Goal: Task Accomplishment & Management: Manage account settings

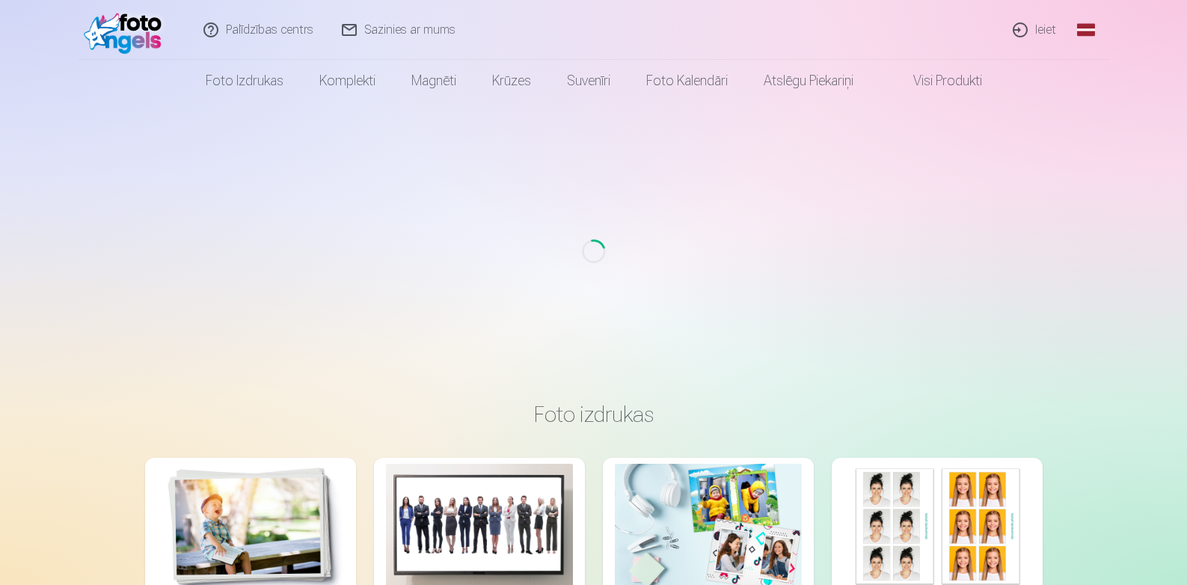
click at [1044, 30] on link "Ieiet" at bounding box center [1035, 30] width 72 height 60
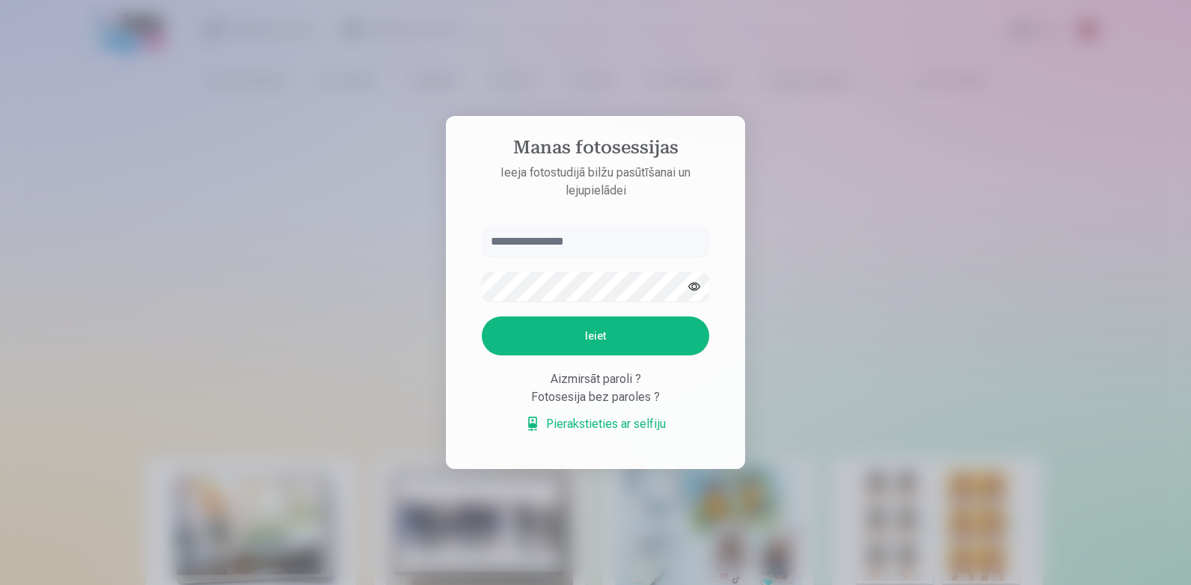
click at [523, 246] on input "text" at bounding box center [595, 242] width 227 height 30
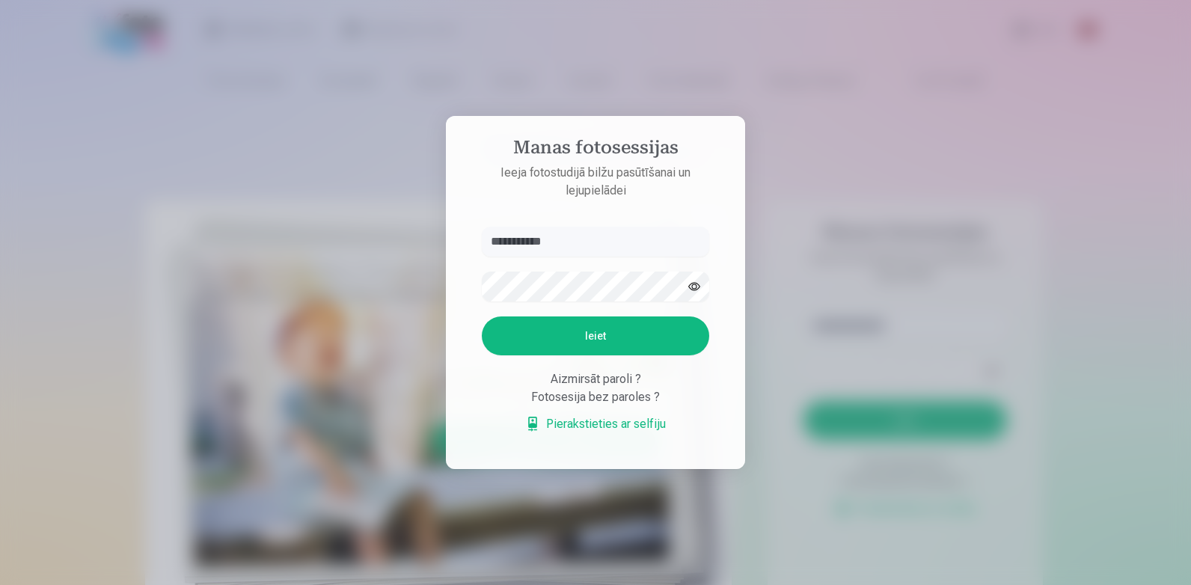
type input "**********"
click at [482, 316] on button "Ieiet" at bounding box center [595, 335] width 227 height 39
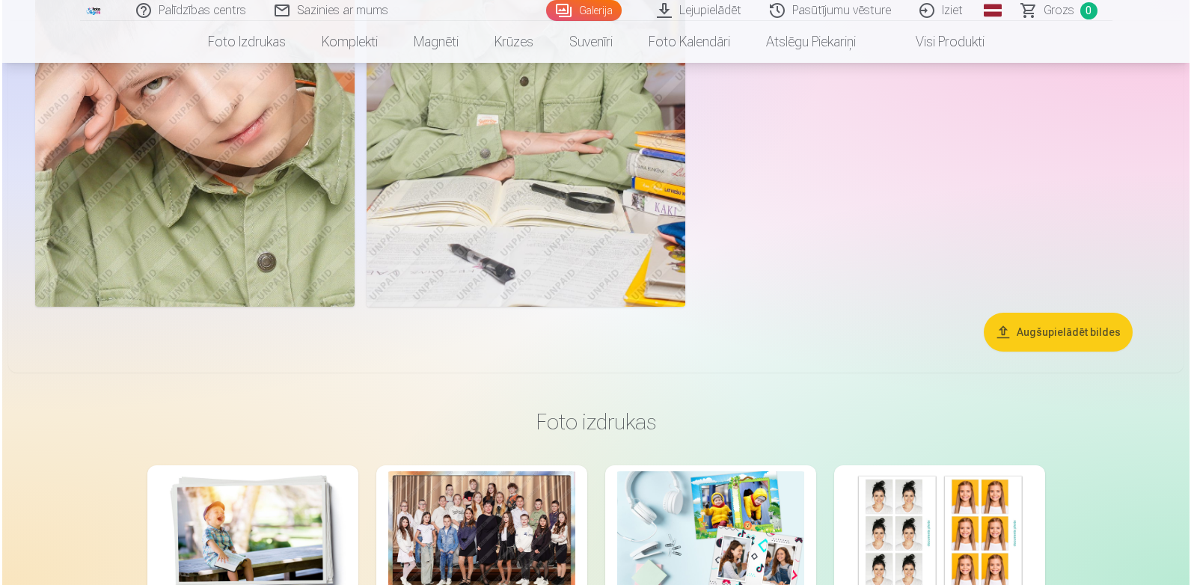
scroll to position [7705, 0]
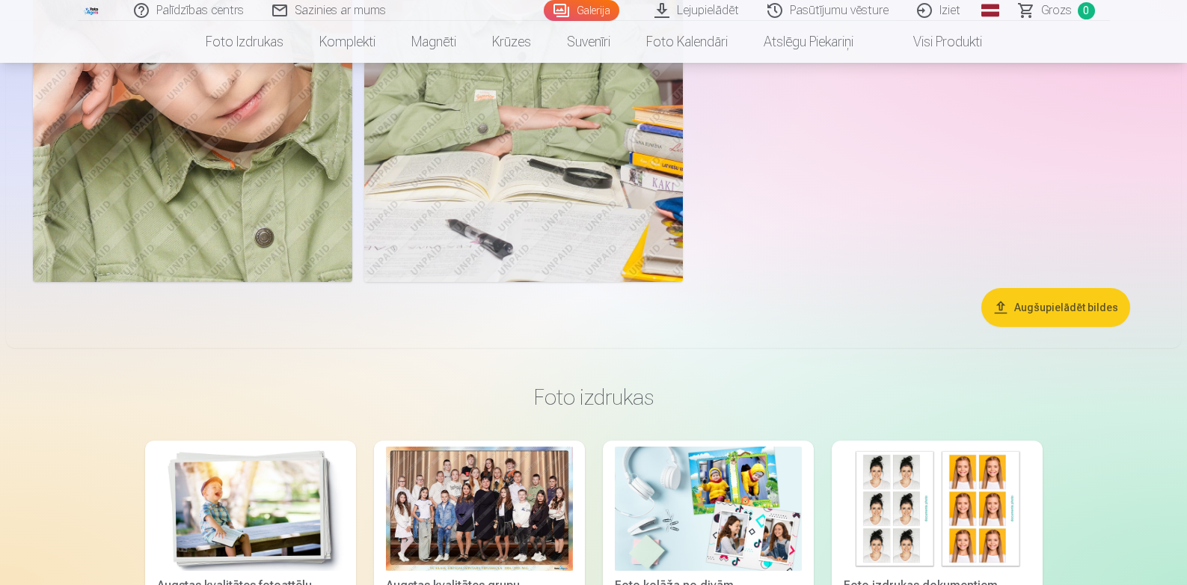
click at [240, 266] on img at bounding box center [192, 42] width 319 height 479
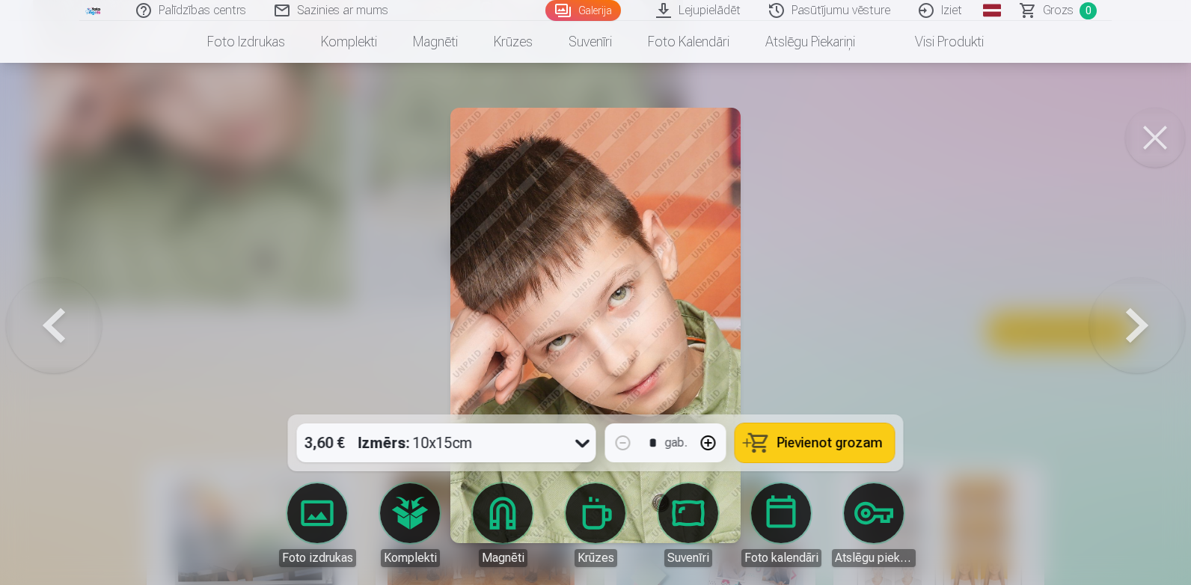
click at [1151, 138] on button at bounding box center [1155, 138] width 60 height 60
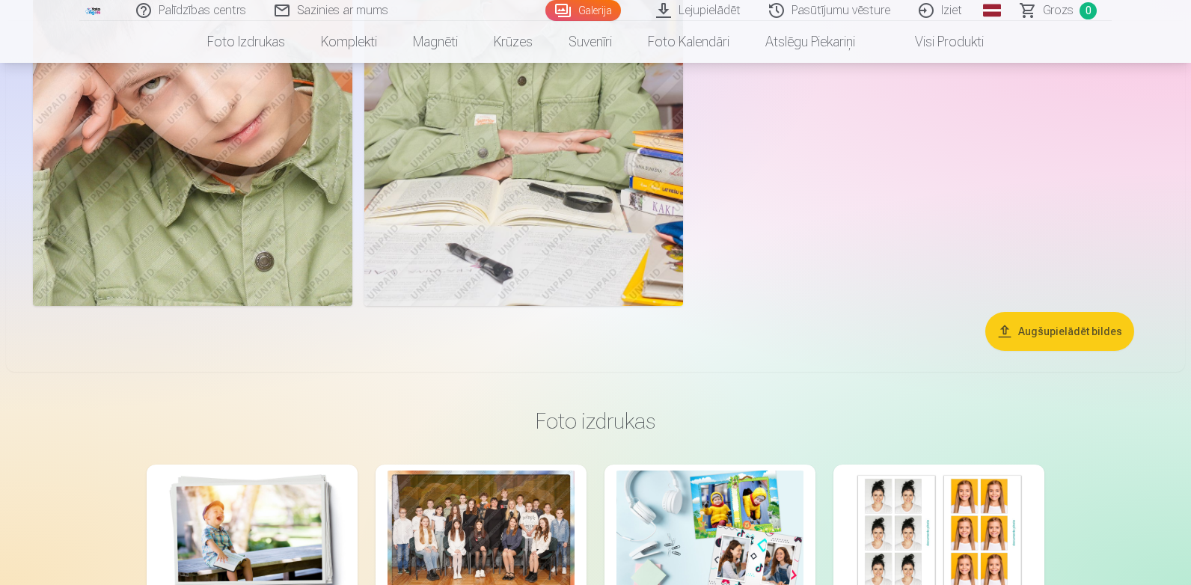
scroll to position [7681, 0]
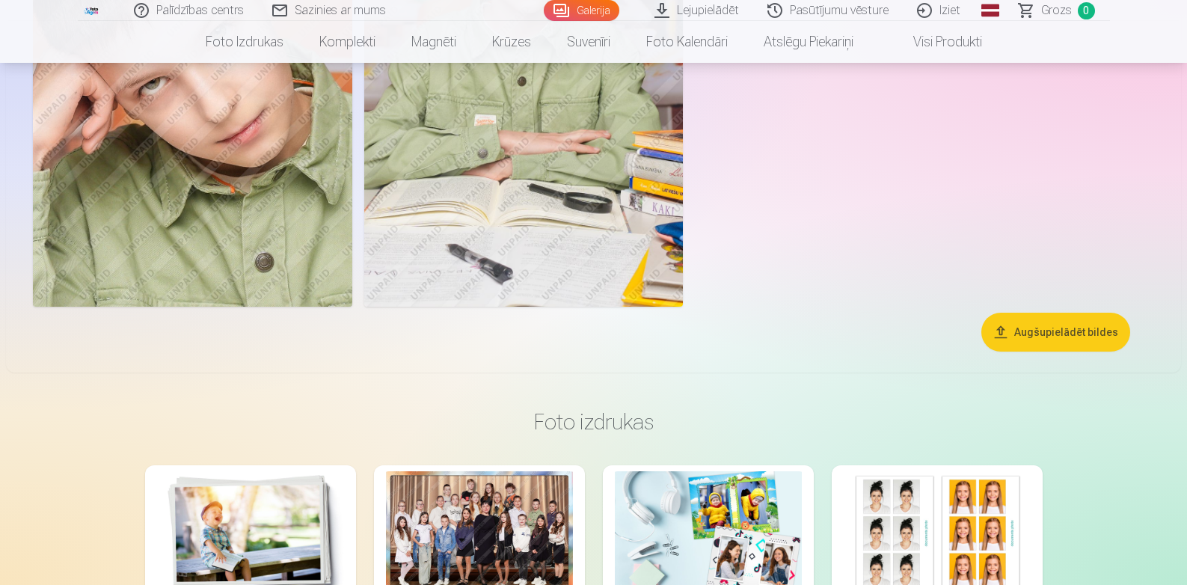
click at [298, 248] on img at bounding box center [192, 66] width 319 height 479
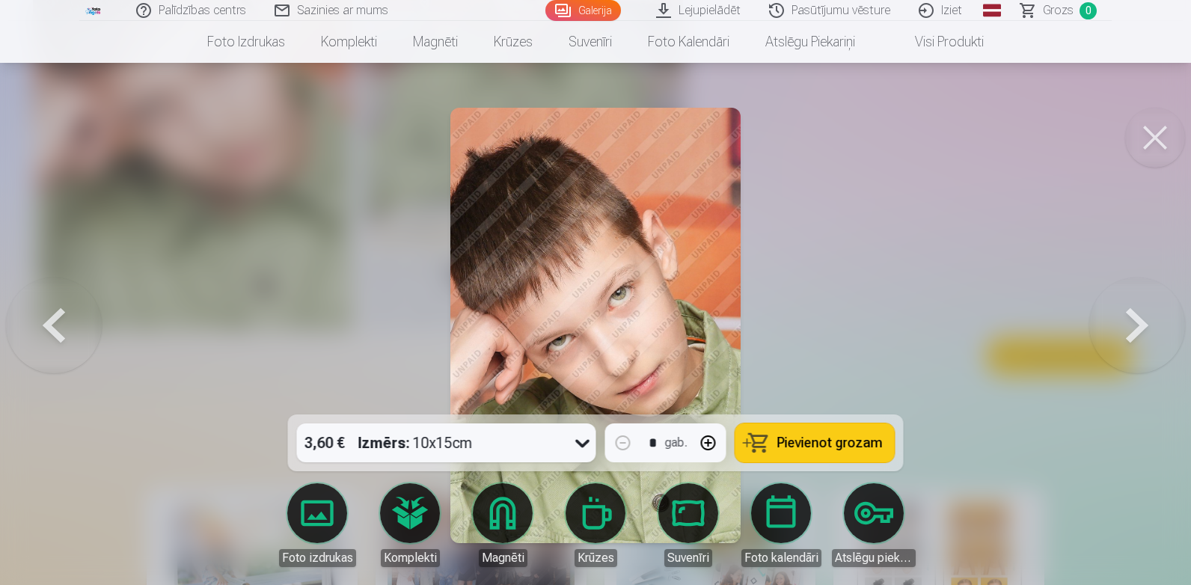
click at [875, 502] on link "Atslēgu piekariņi" at bounding box center [874, 525] width 84 height 84
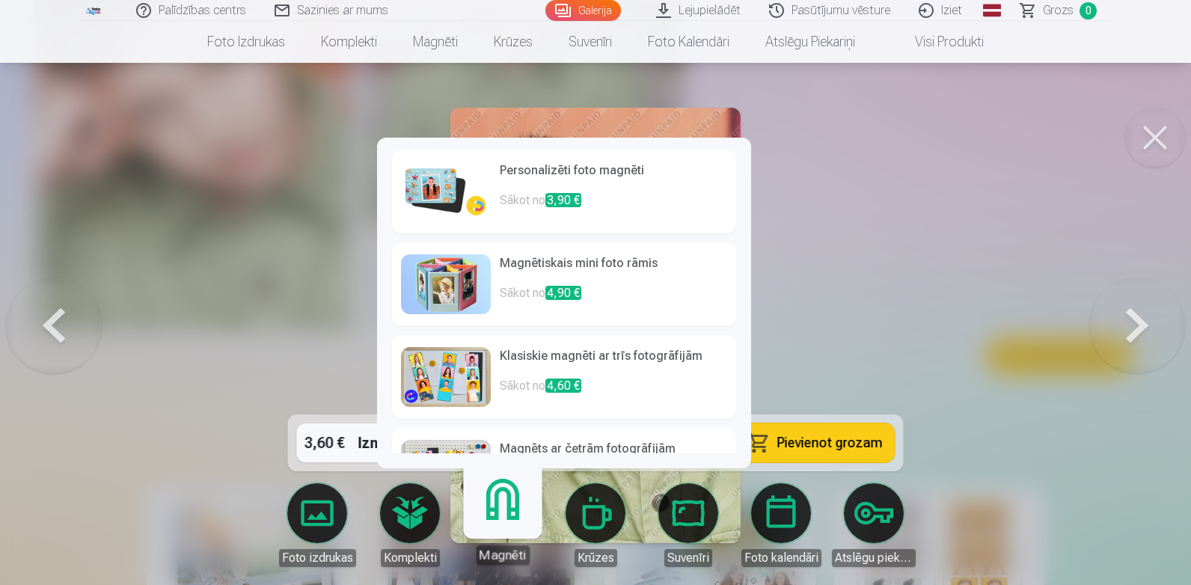
click at [495, 524] on link "Magnēti" at bounding box center [502, 519] width 92 height 92
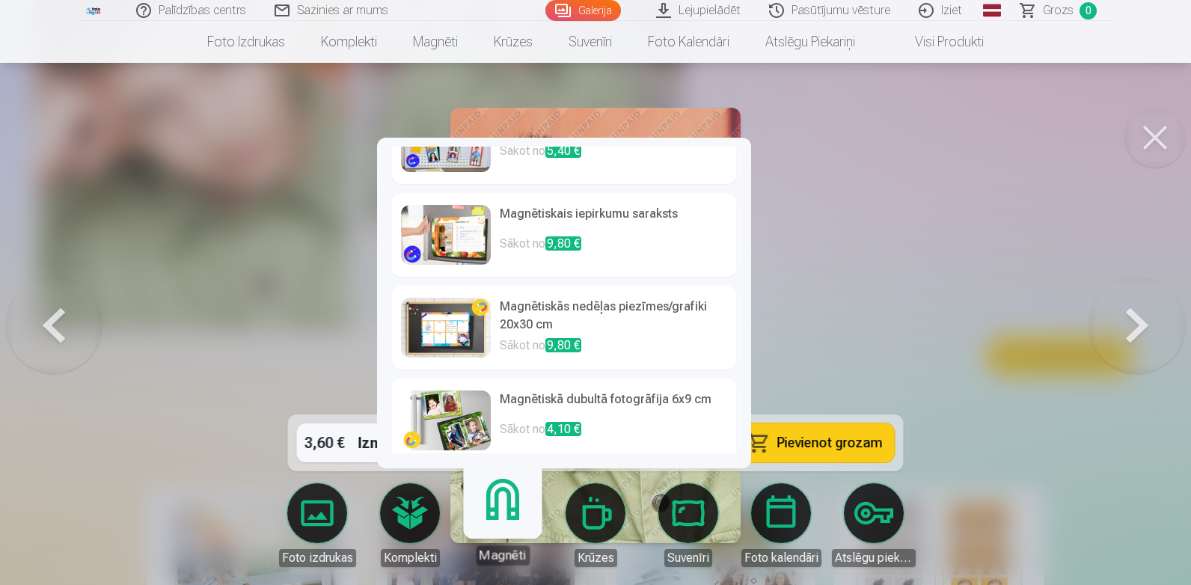
scroll to position [340, 0]
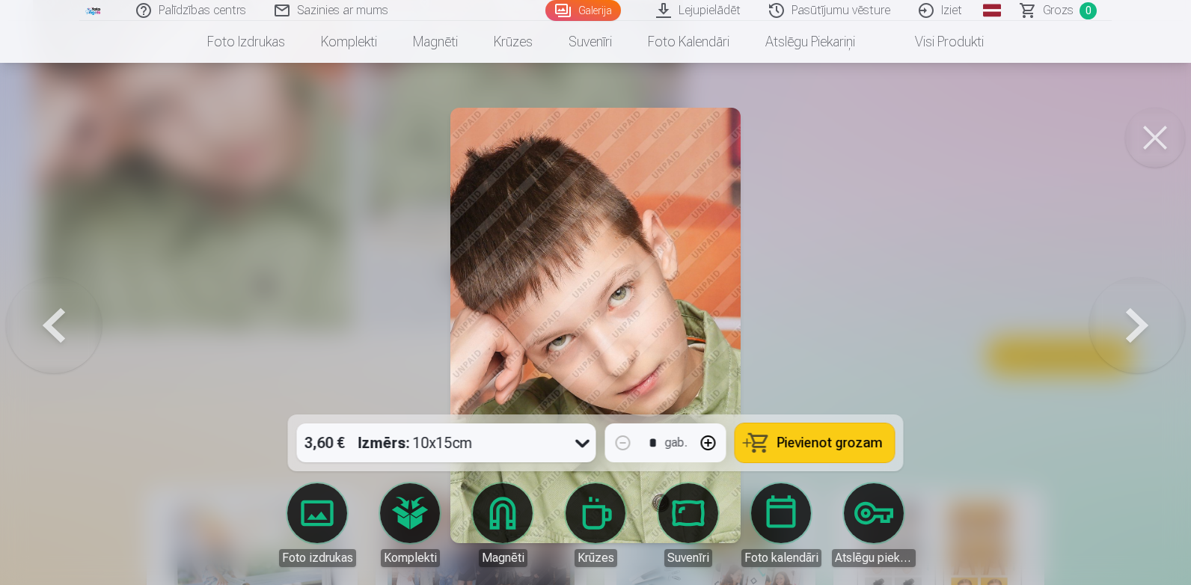
click at [234, 382] on div at bounding box center [595, 292] width 1191 height 585
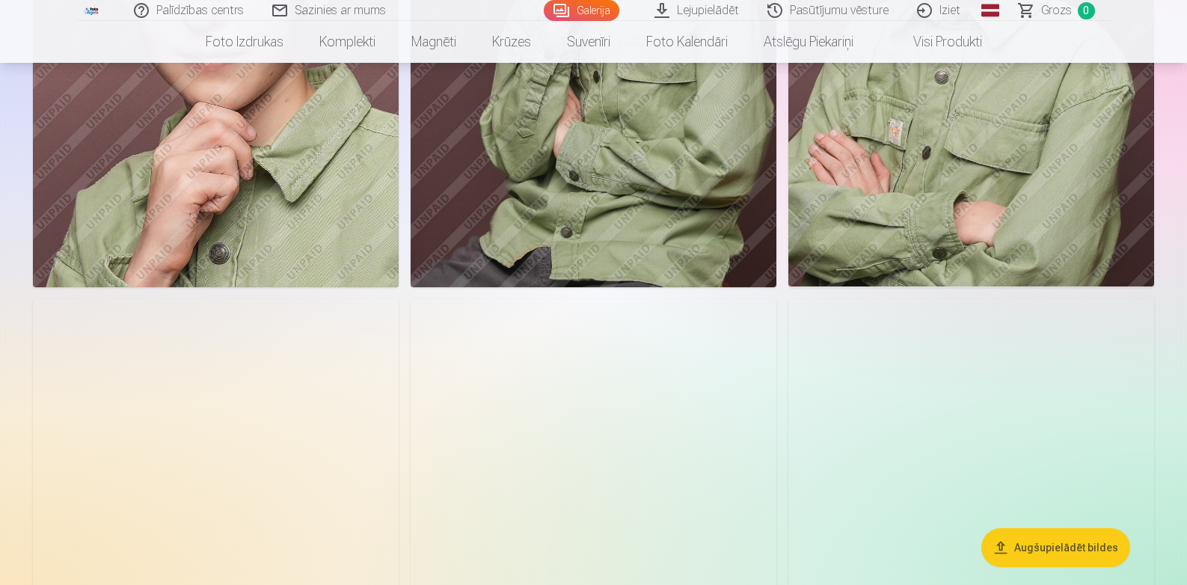
scroll to position [4514, 0]
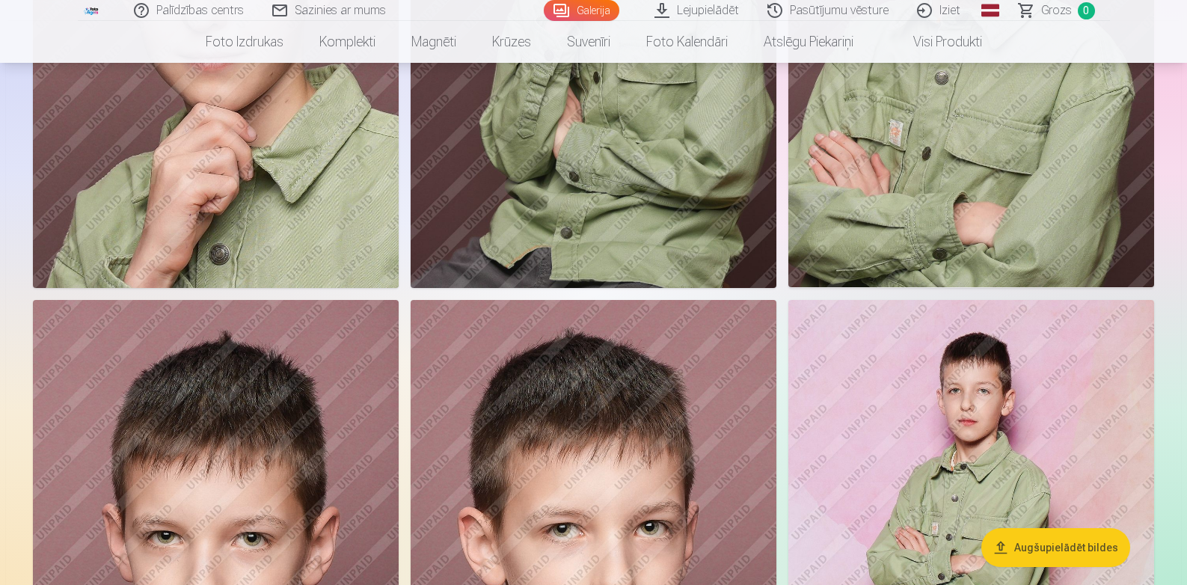
click at [898, 391] on img at bounding box center [971, 574] width 366 height 549
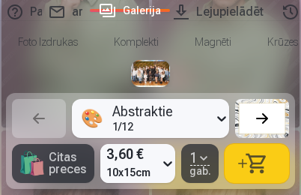
scroll to position [0, 9924]
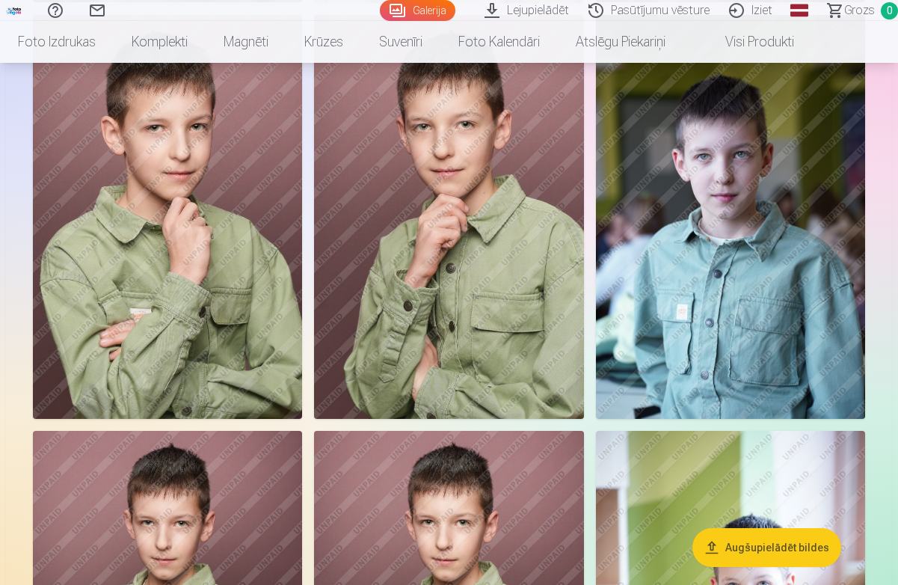
click at [762, 201] on img at bounding box center [730, 217] width 269 height 405
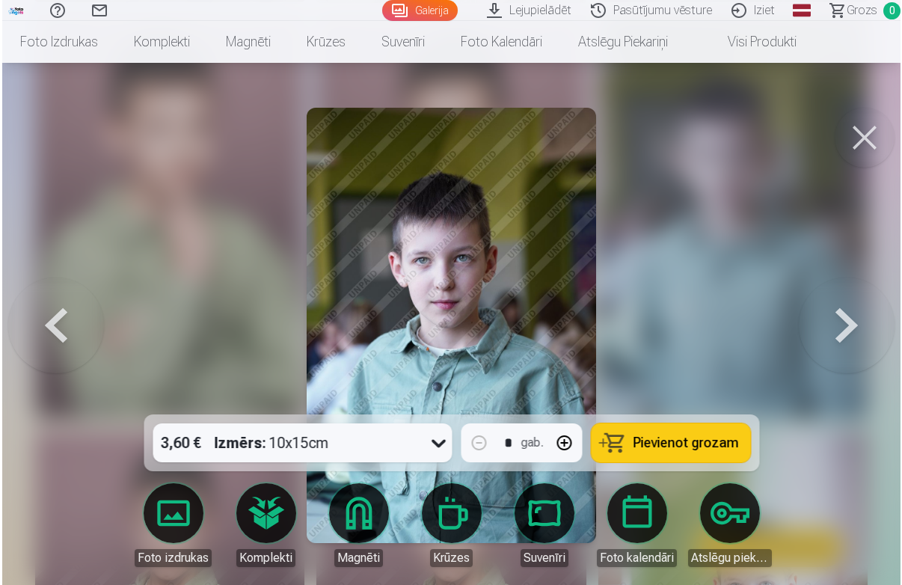
scroll to position [1948, 0]
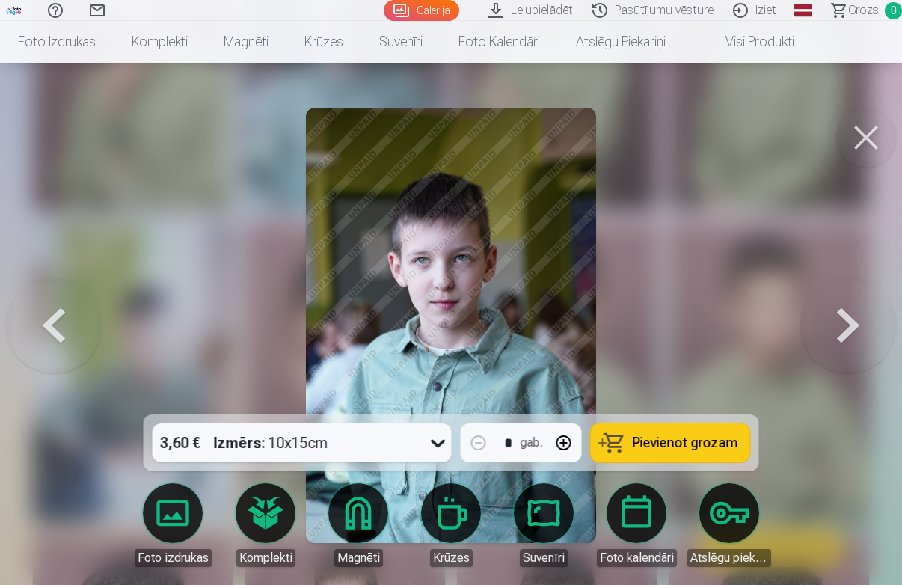
click at [878, 129] on button at bounding box center [866, 138] width 60 height 60
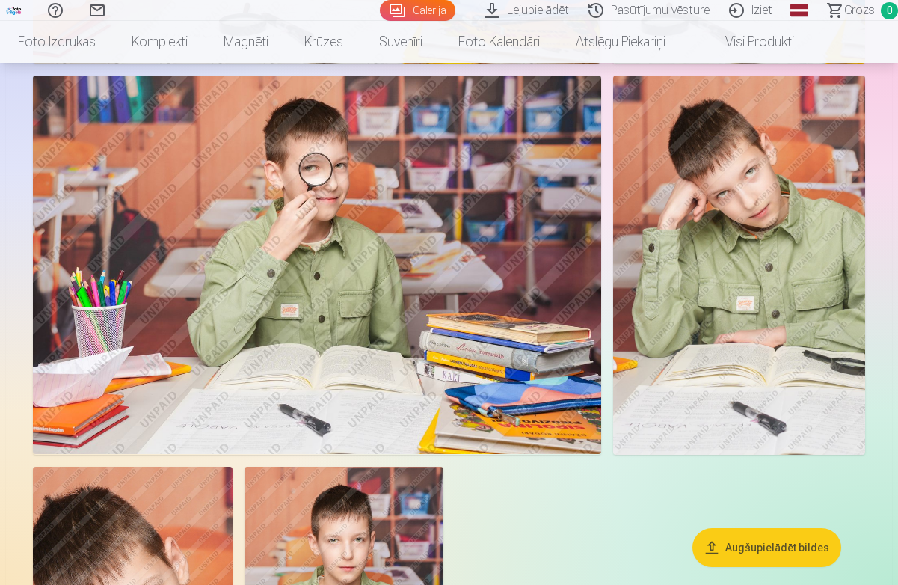
scroll to position [4788, 0]
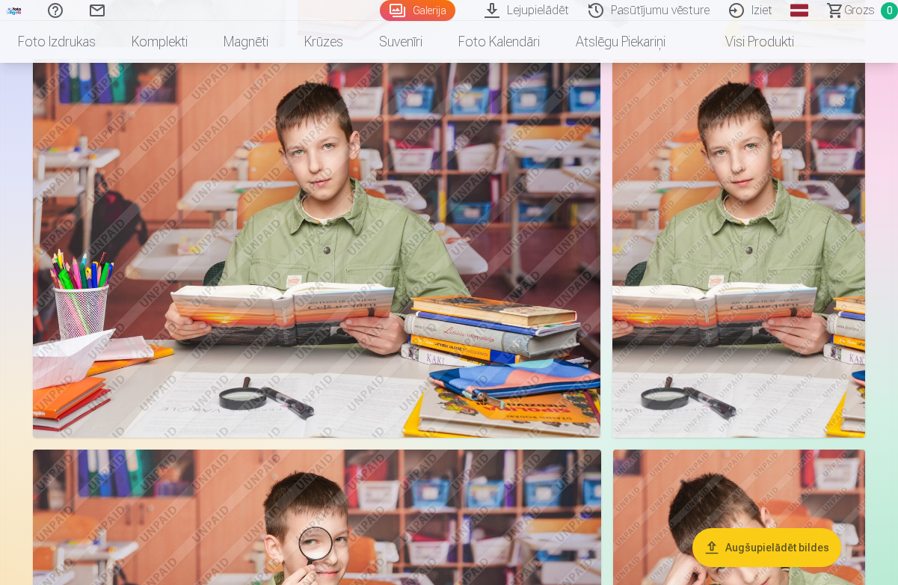
click at [756, 12] on link "Iziet" at bounding box center [753, 10] width 63 height 21
